Goal: Information Seeking & Learning: Understand process/instructions

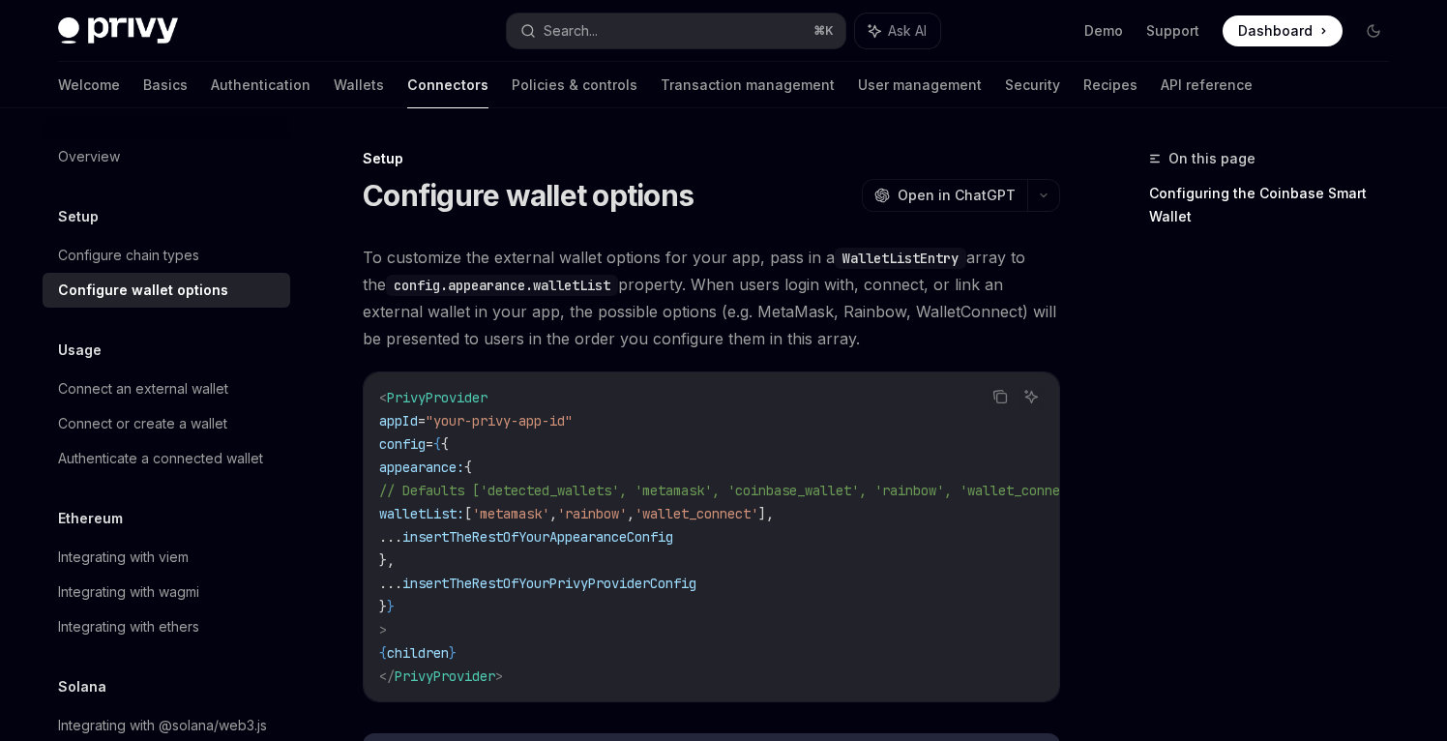
scroll to position [41, 0]
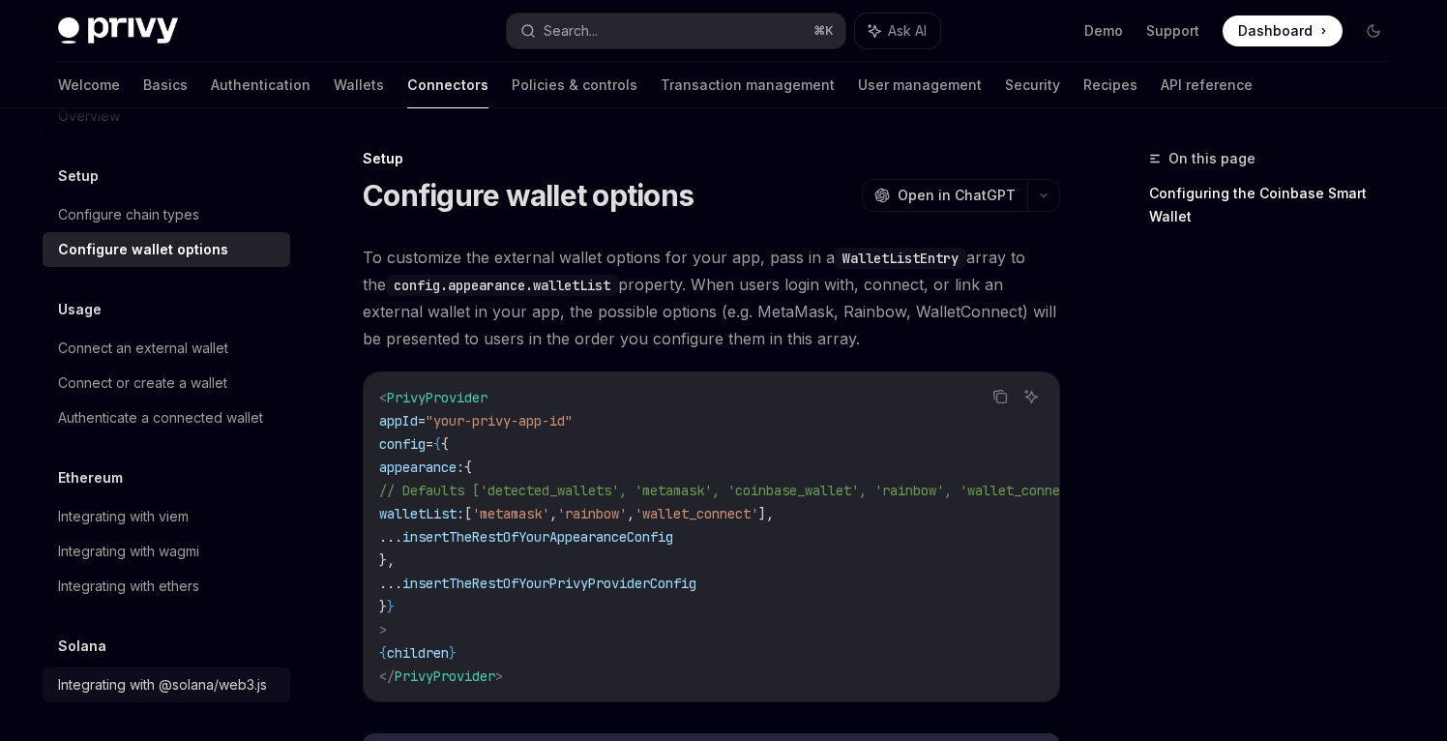
click at [136, 679] on div "Integrating with @solana/web3.js" at bounding box center [162, 684] width 209 height 23
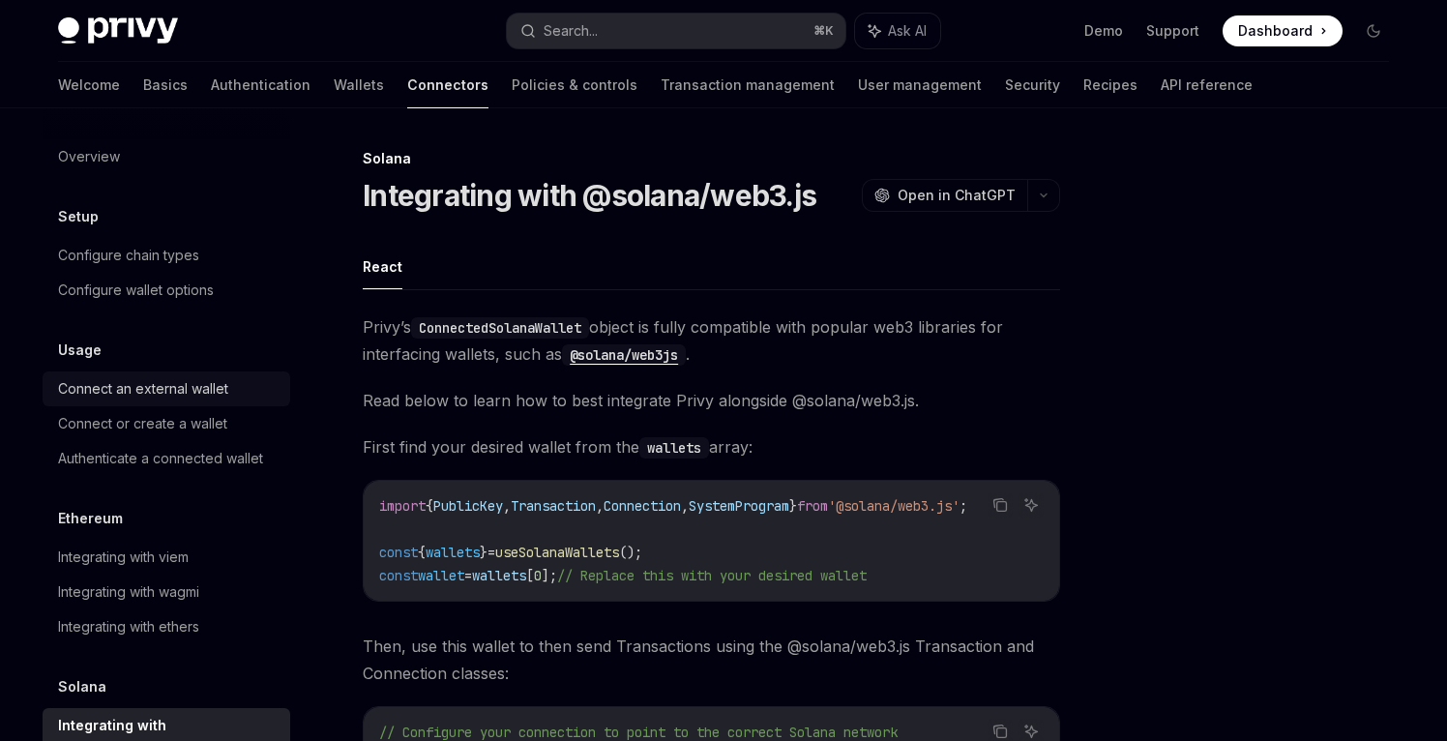
click at [102, 385] on div "Connect an external wallet" at bounding box center [143, 388] width 170 height 23
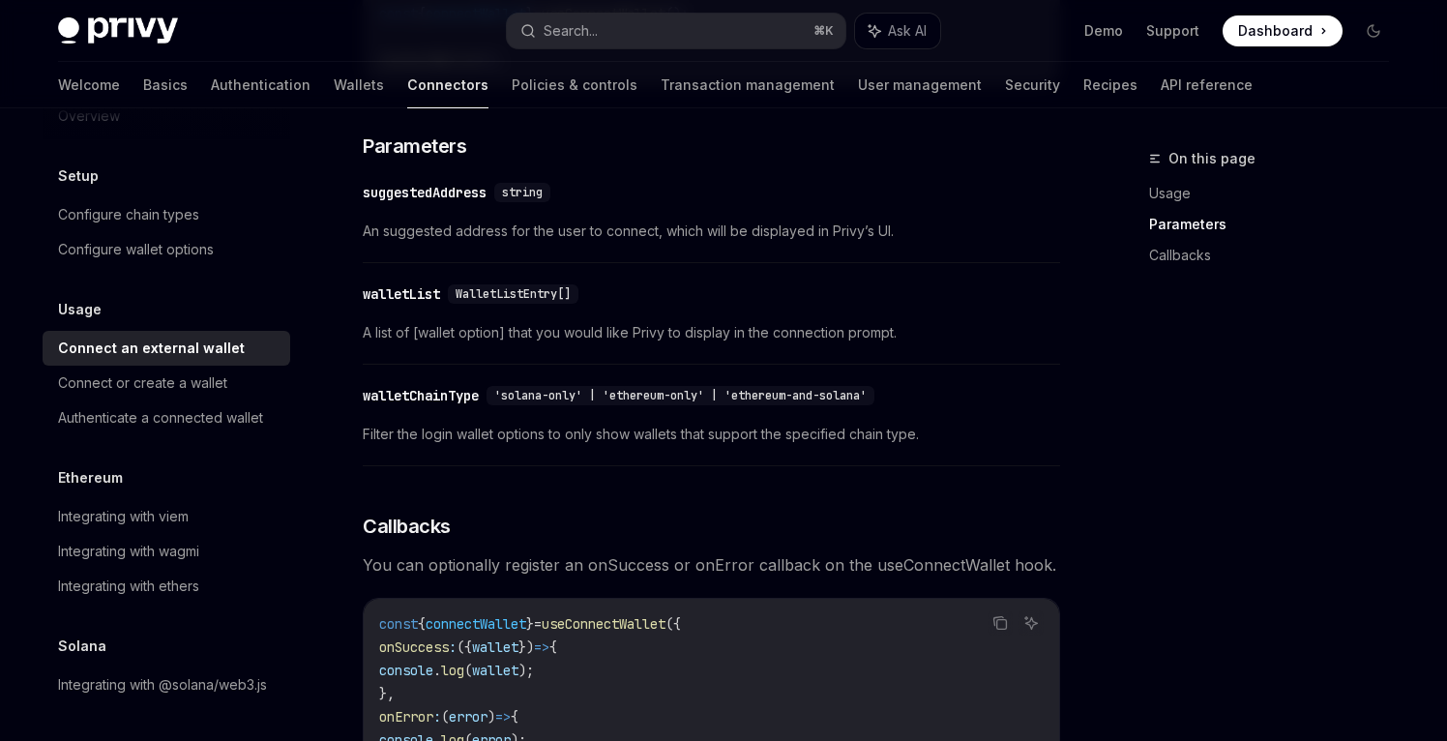
scroll to position [919, 0]
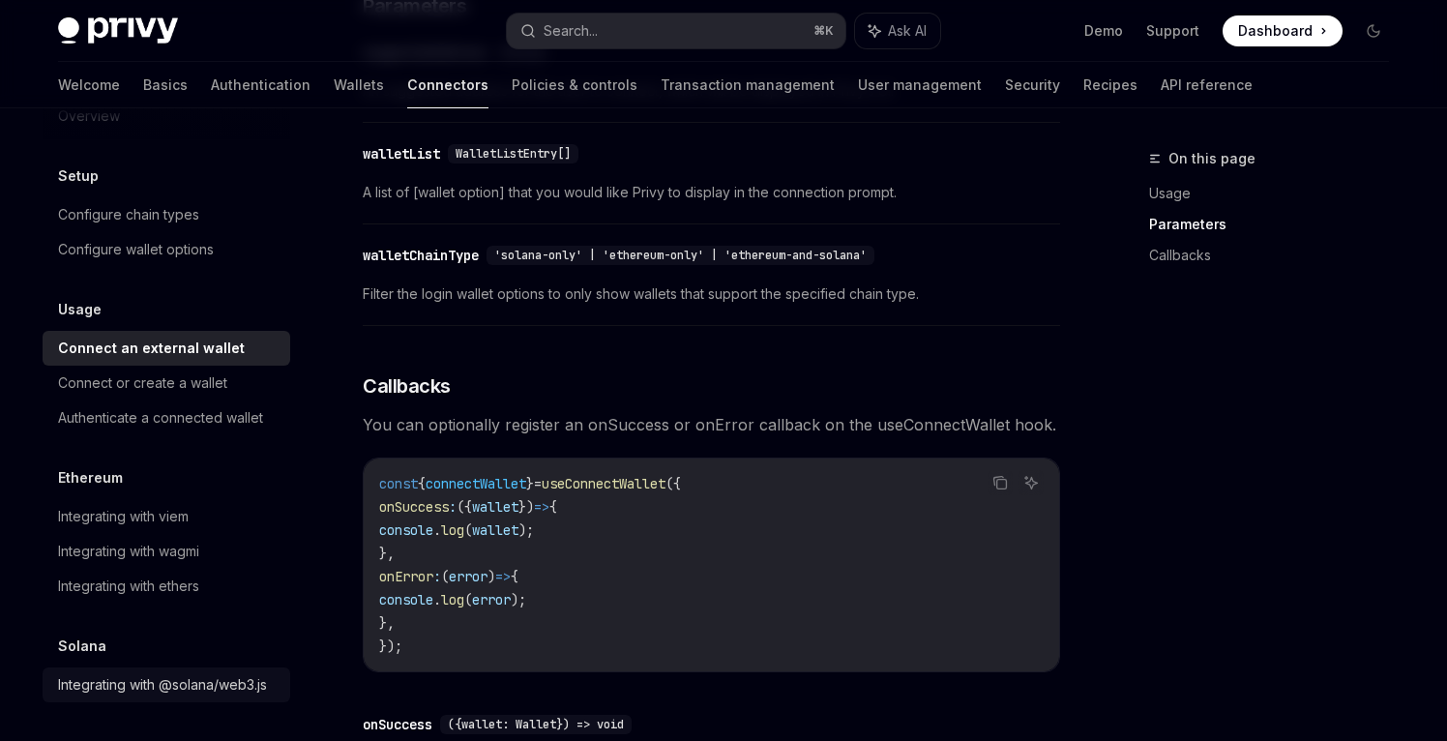
click at [117, 685] on div "Integrating with @solana/web3.js" at bounding box center [162, 684] width 209 height 23
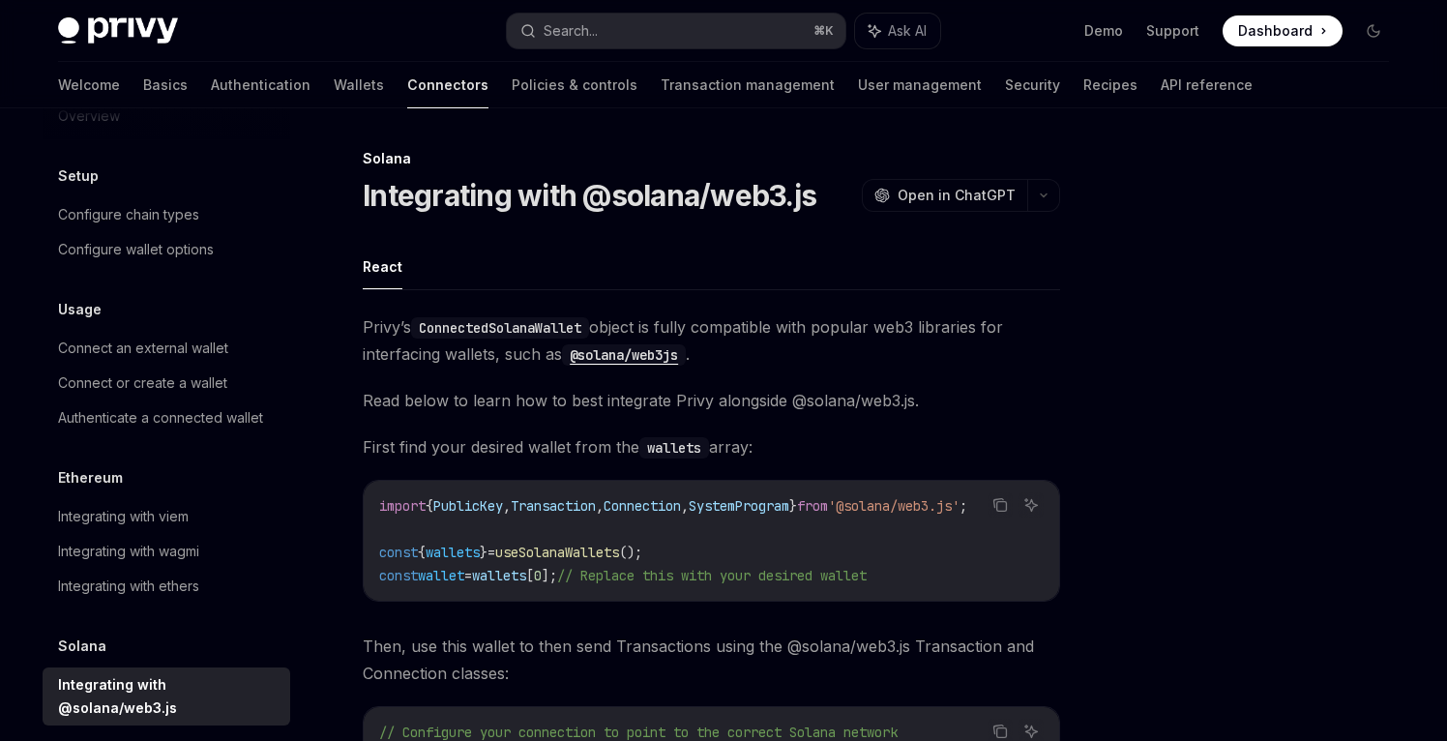
click at [516, 330] on code "ConnectedSolanaWallet" at bounding box center [500, 327] width 178 height 21
copy span "[PERSON_NAME]’s ConnectedSolanaWallet"
click at [673, 284] on ul "React" at bounding box center [711, 267] width 697 height 46
click at [334, 77] on link "Wallets" at bounding box center [359, 85] width 50 height 46
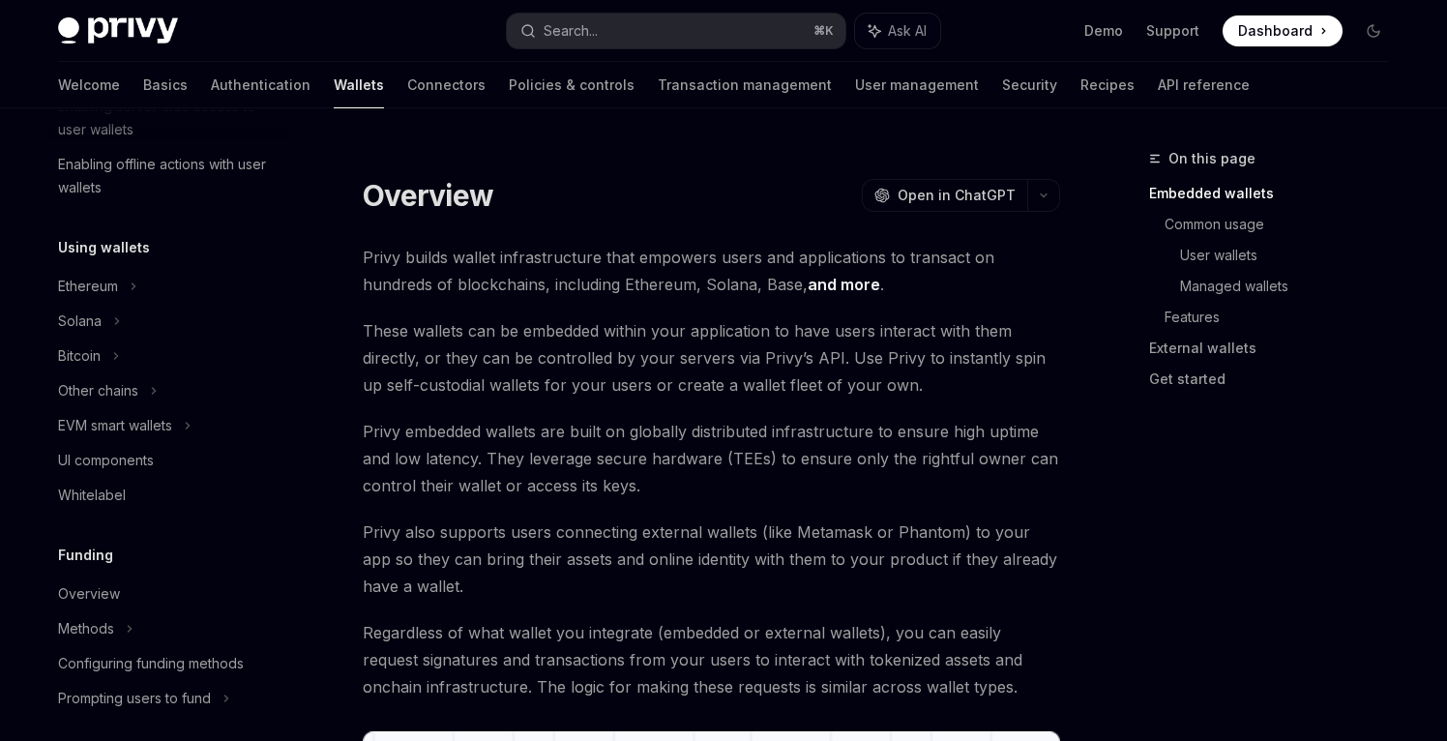
scroll to position [377, 0]
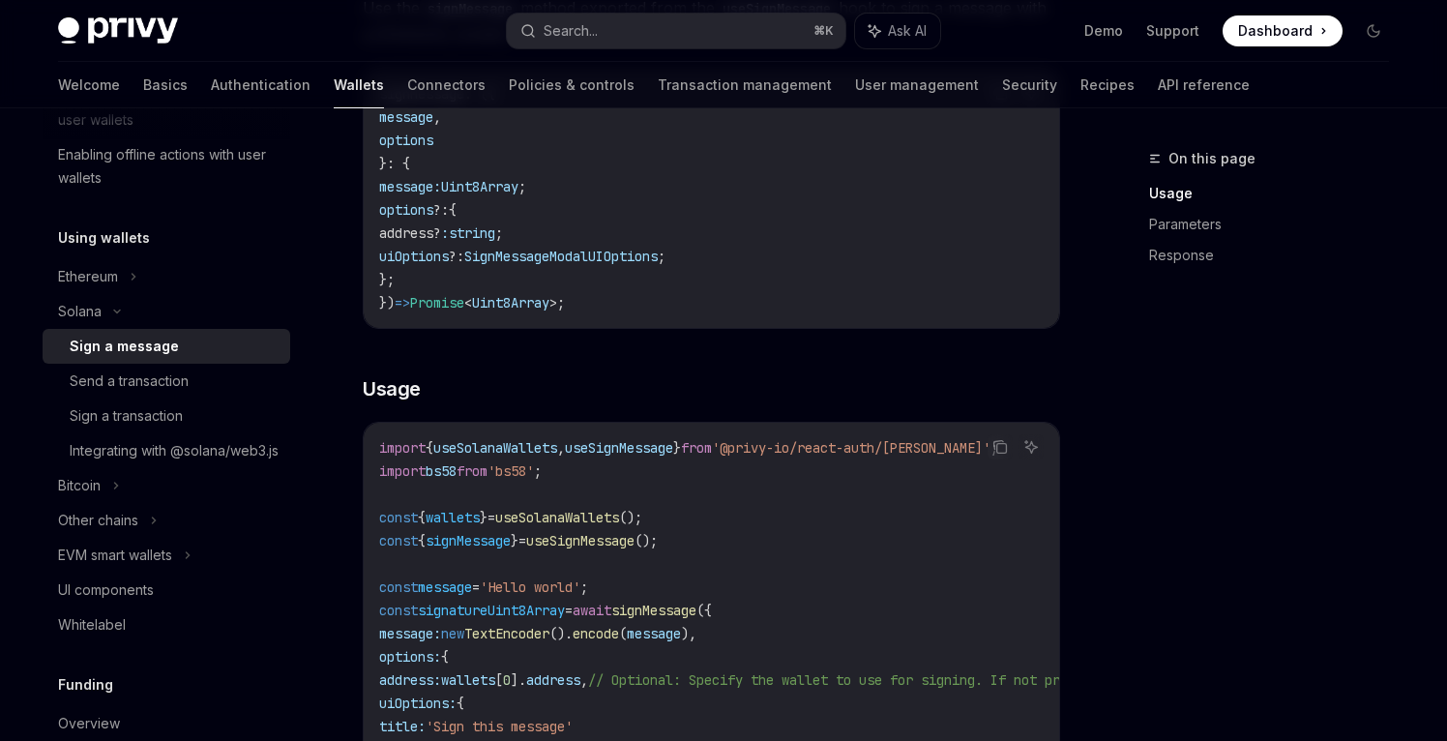
scroll to position [336, 0]
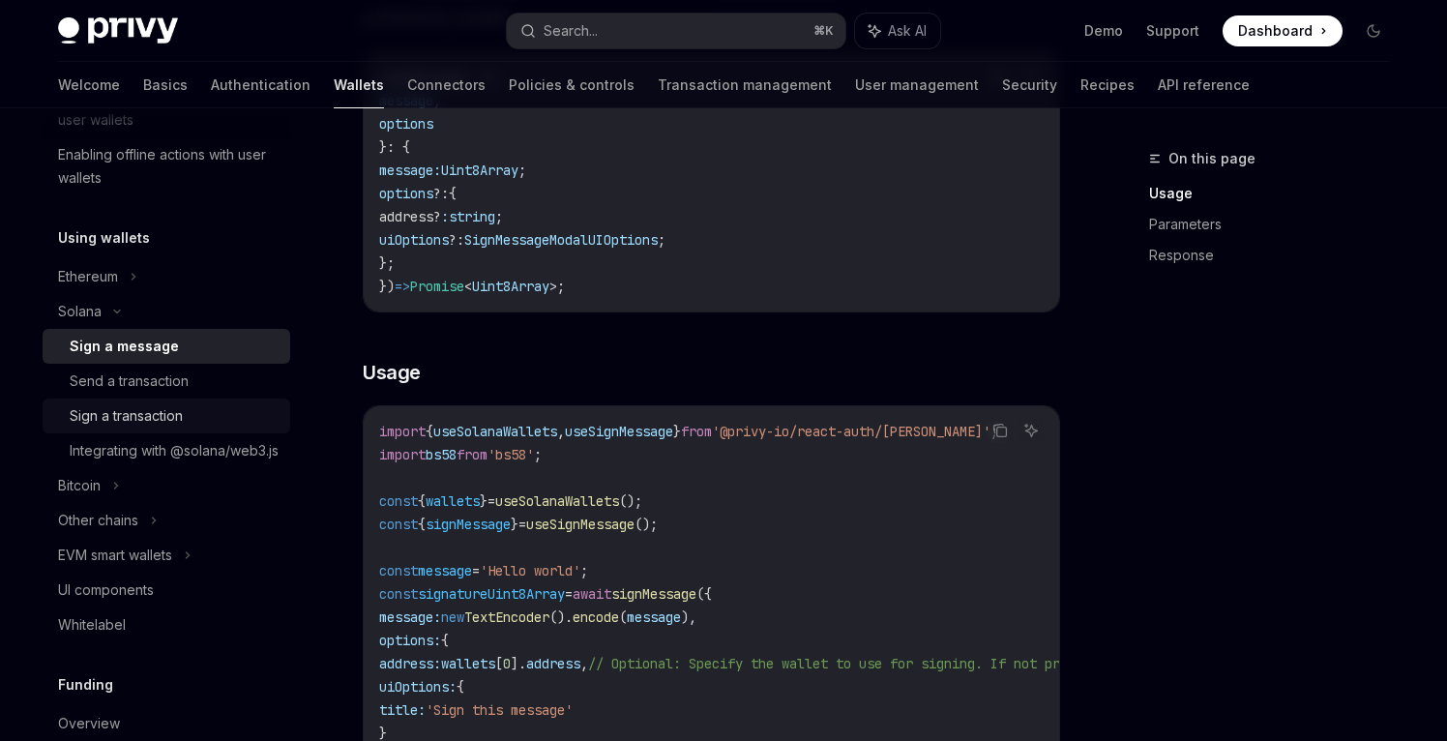
click at [158, 415] on div "Sign a transaction" at bounding box center [126, 415] width 113 height 23
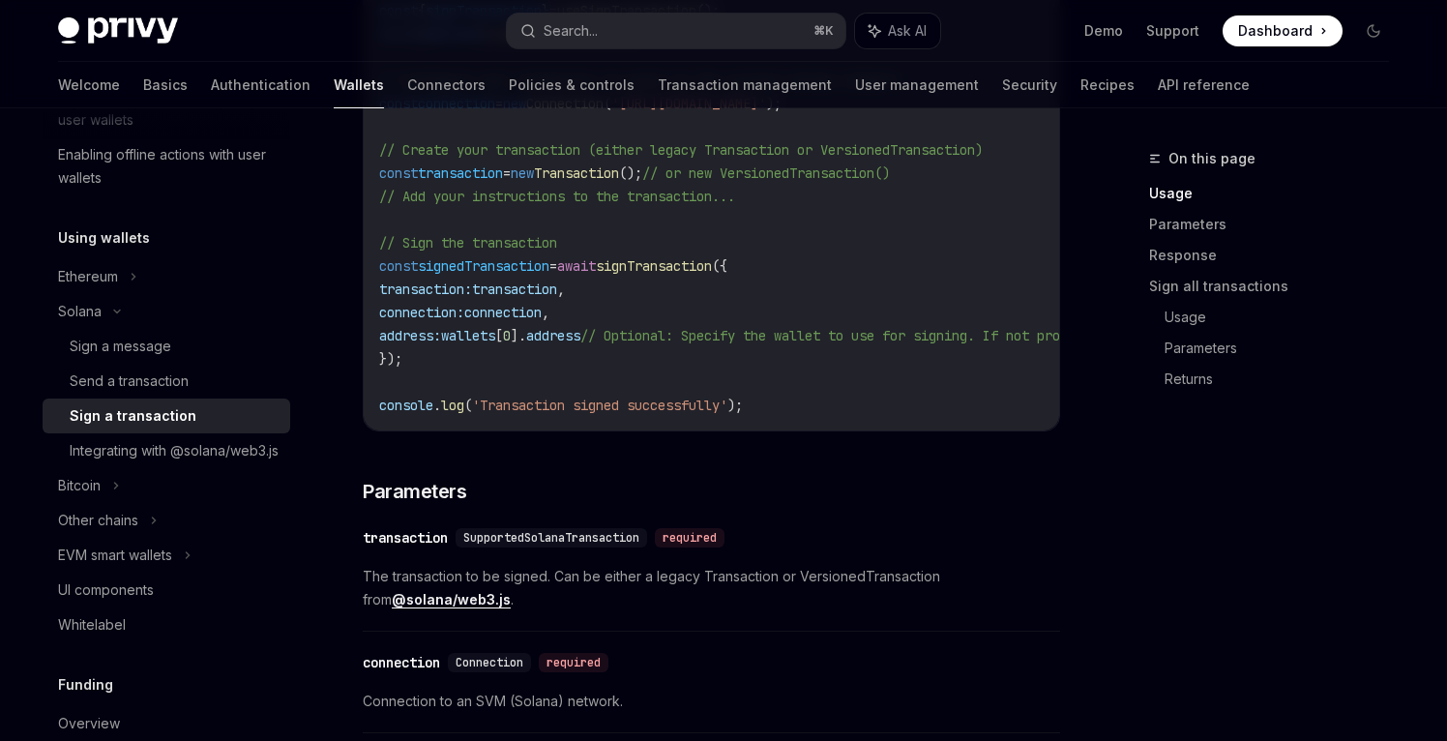
scroll to position [824, 0]
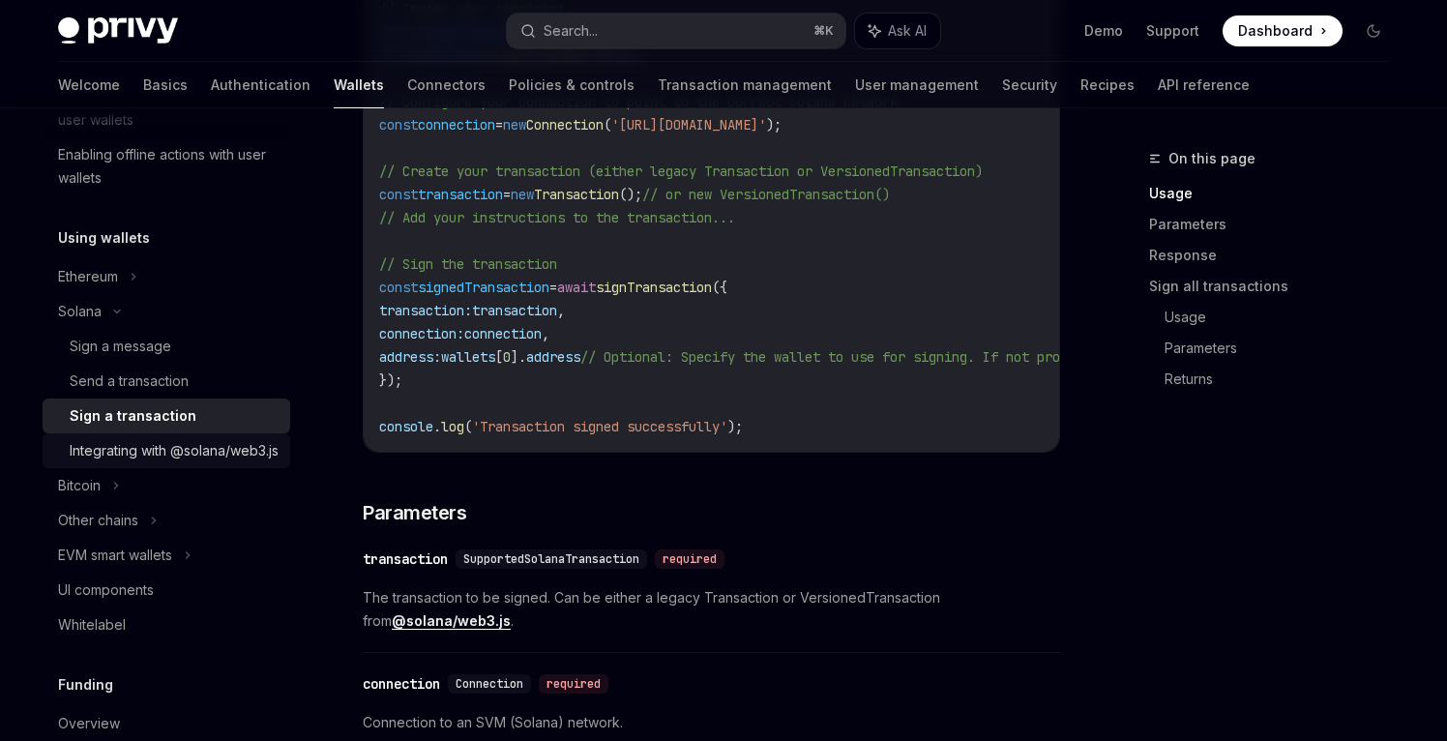
click at [176, 462] on div "Integrating with @solana/web3.js" at bounding box center [174, 450] width 209 height 23
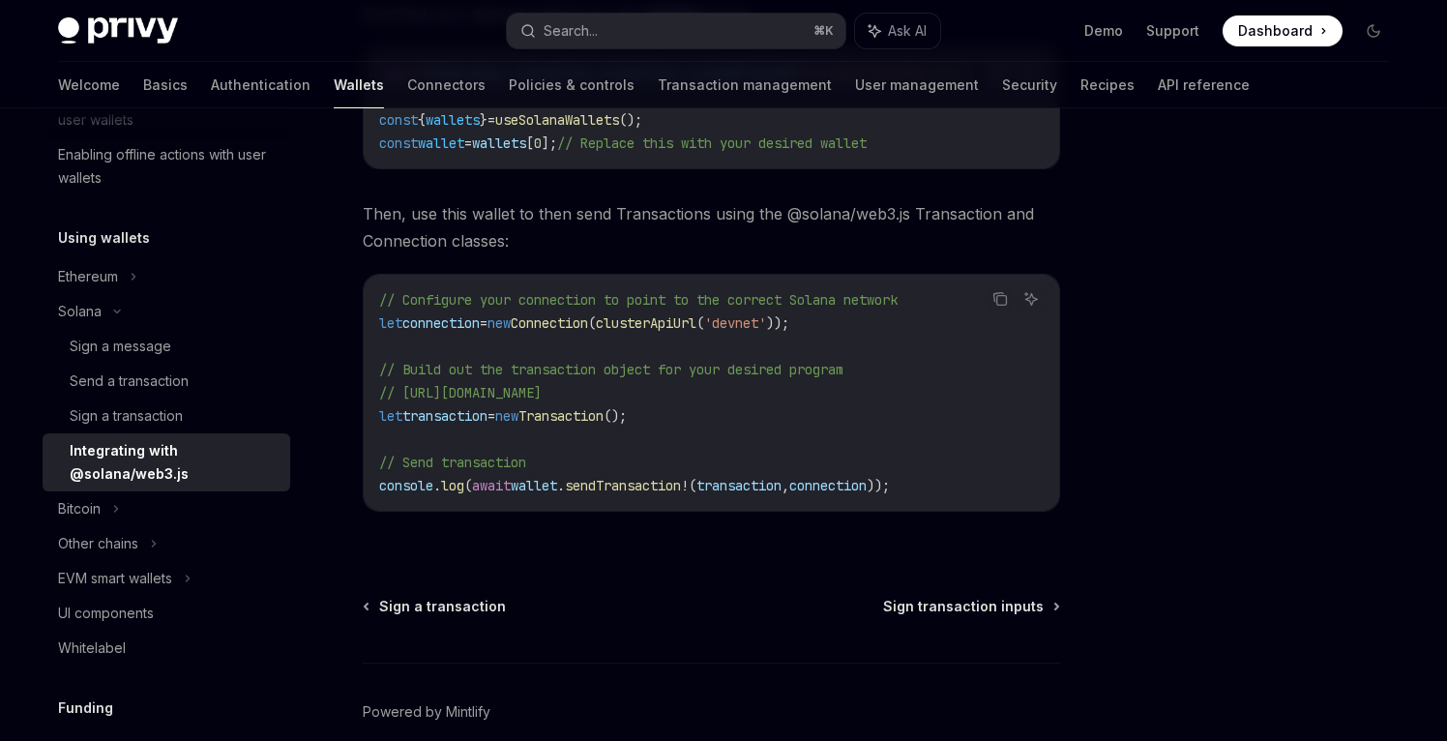
scroll to position [450, 0]
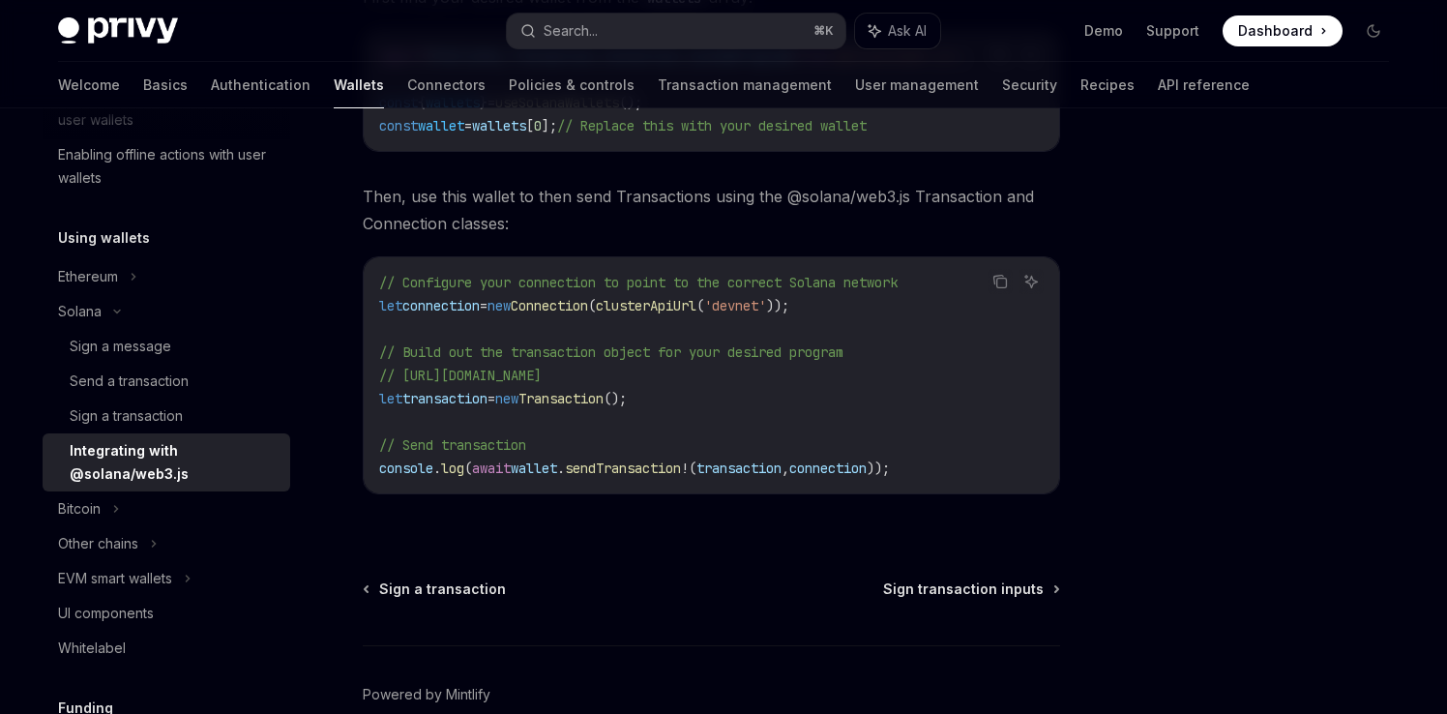
type textarea "*"
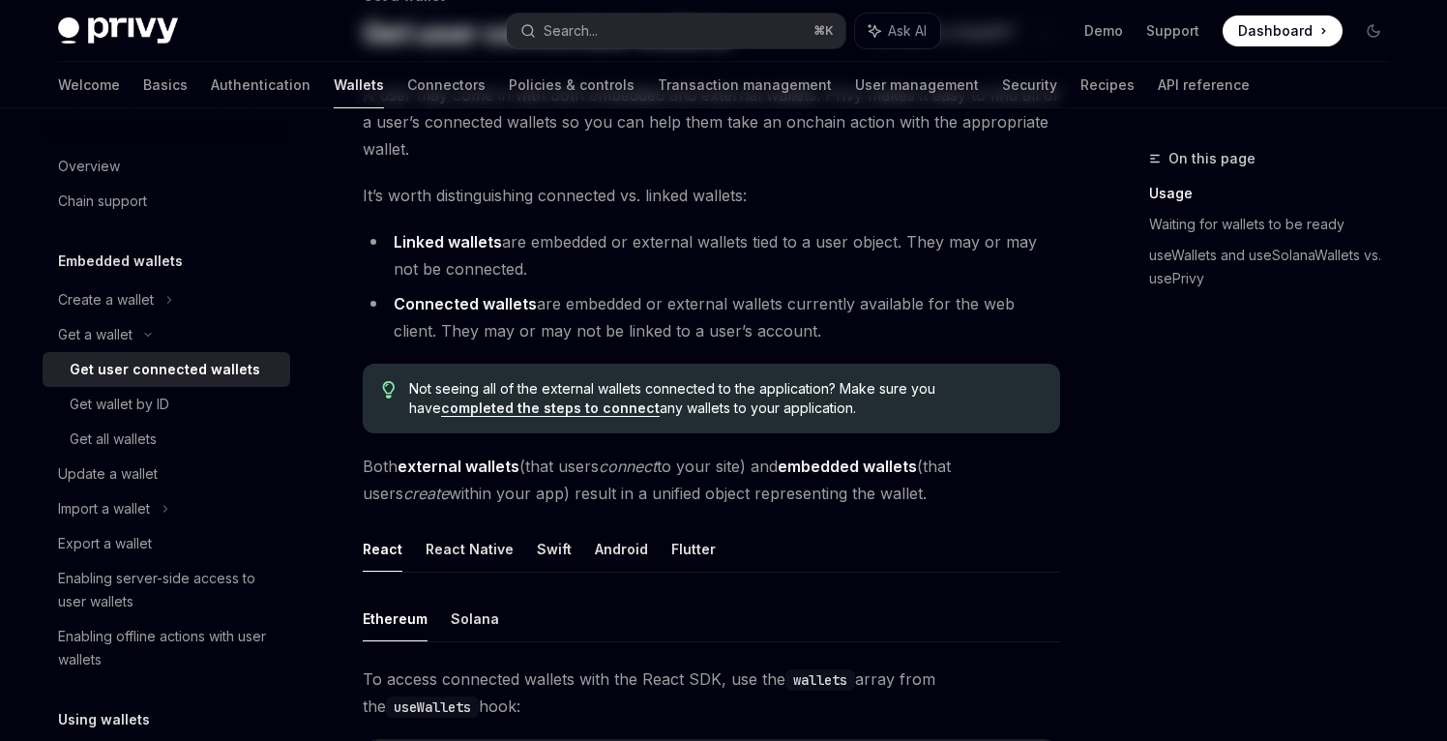
scroll to position [174, 0]
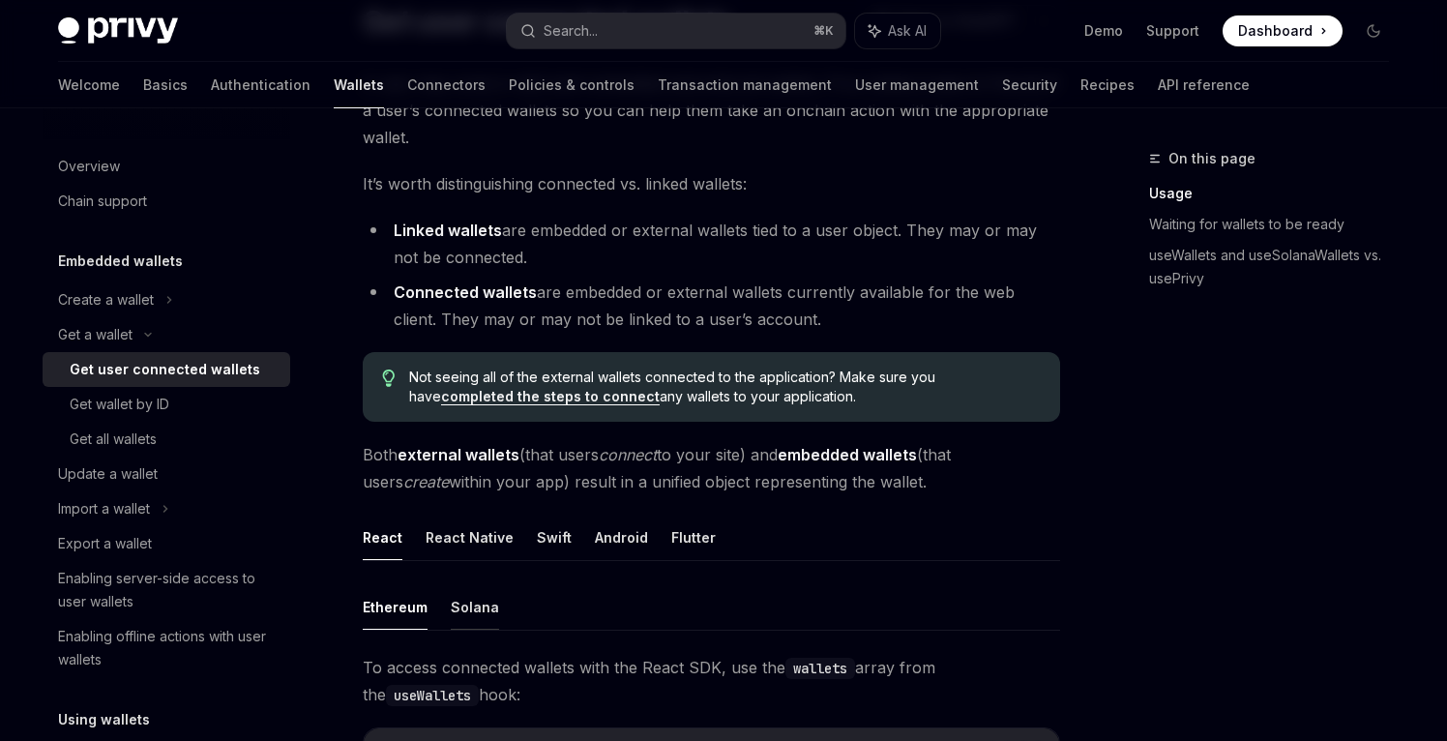
click at [471, 608] on button "Solana" at bounding box center [475, 606] width 48 height 45
type textarea "*"
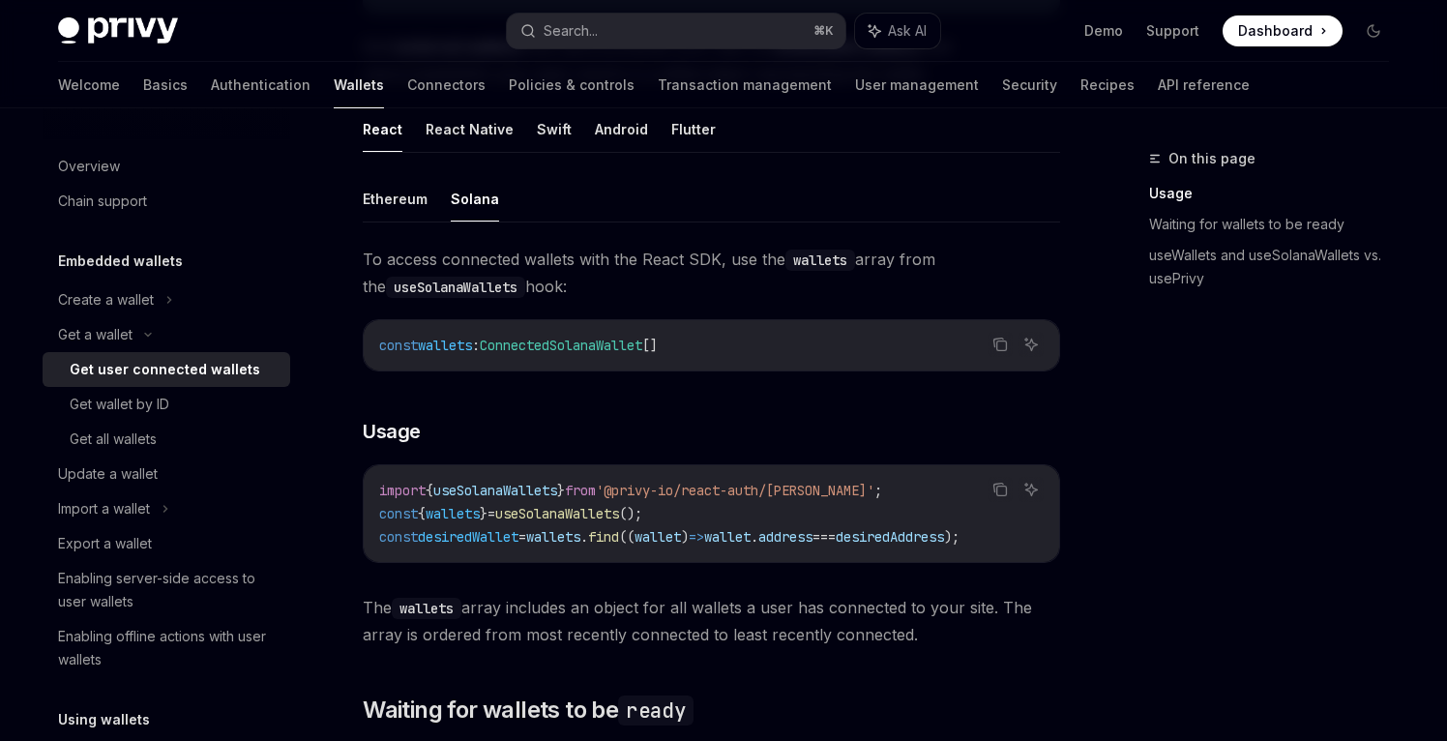
scroll to position [579, 0]
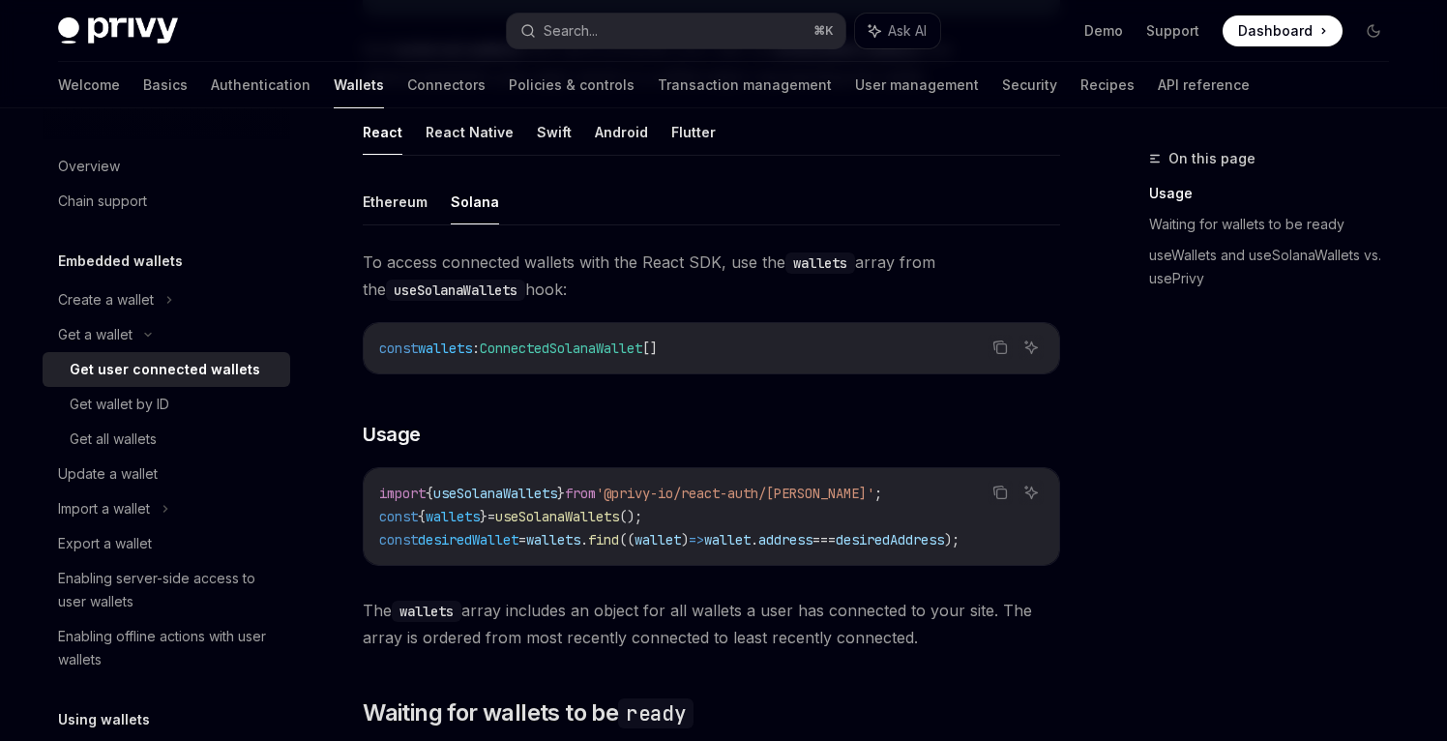
click at [633, 347] on span "ConnectedSolanaWallet" at bounding box center [561, 347] width 162 height 17
copy span "ConnectedSolanaWallet"
